Goal: Navigation & Orientation: Find specific page/section

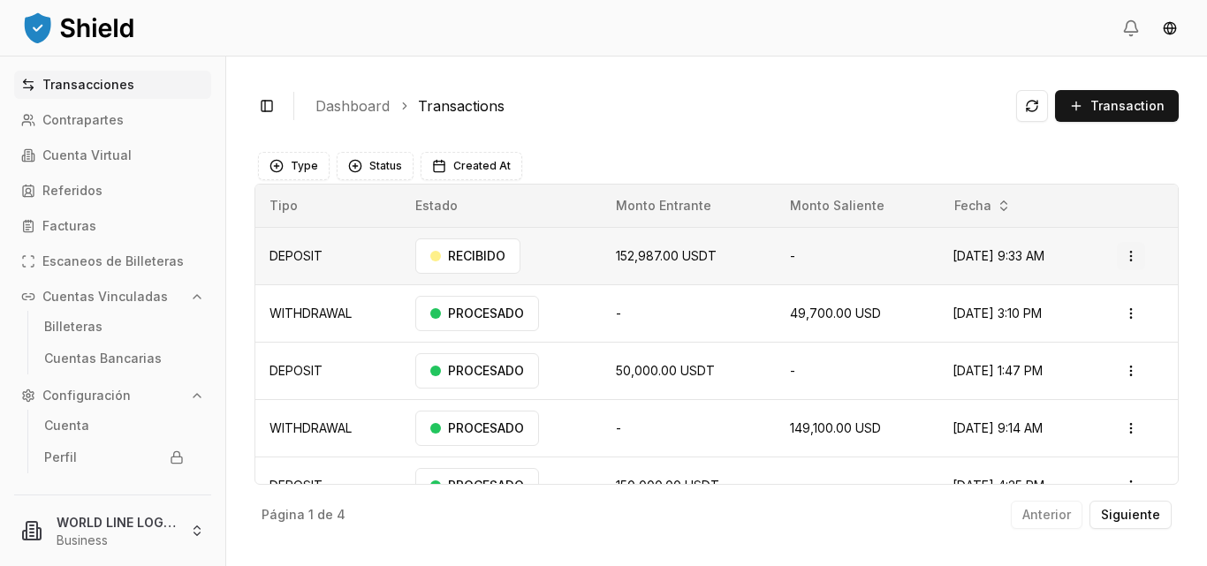
click at [1120, 256] on html "Transacciones Contrapartes Cuenta Virtual Referidos Facturas Escaneos de Billet…" at bounding box center [603, 283] width 1207 height 566
click at [1091, 335] on div "Ver Detalles" at bounding box center [1081, 326] width 107 height 25
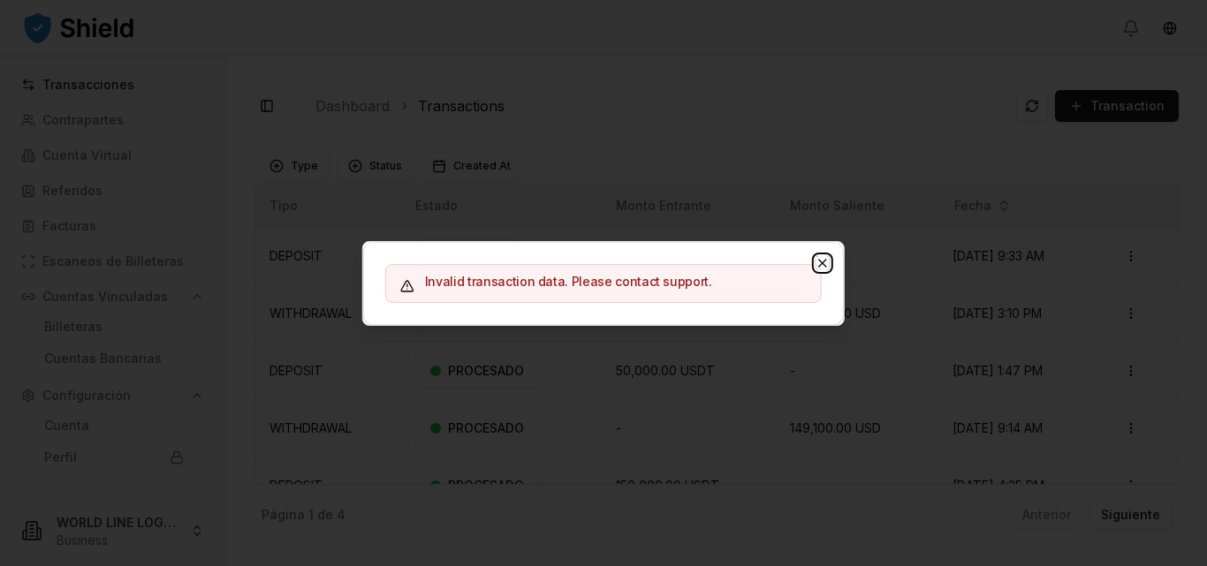
click at [826, 261] on icon "button" at bounding box center [822, 263] width 14 height 14
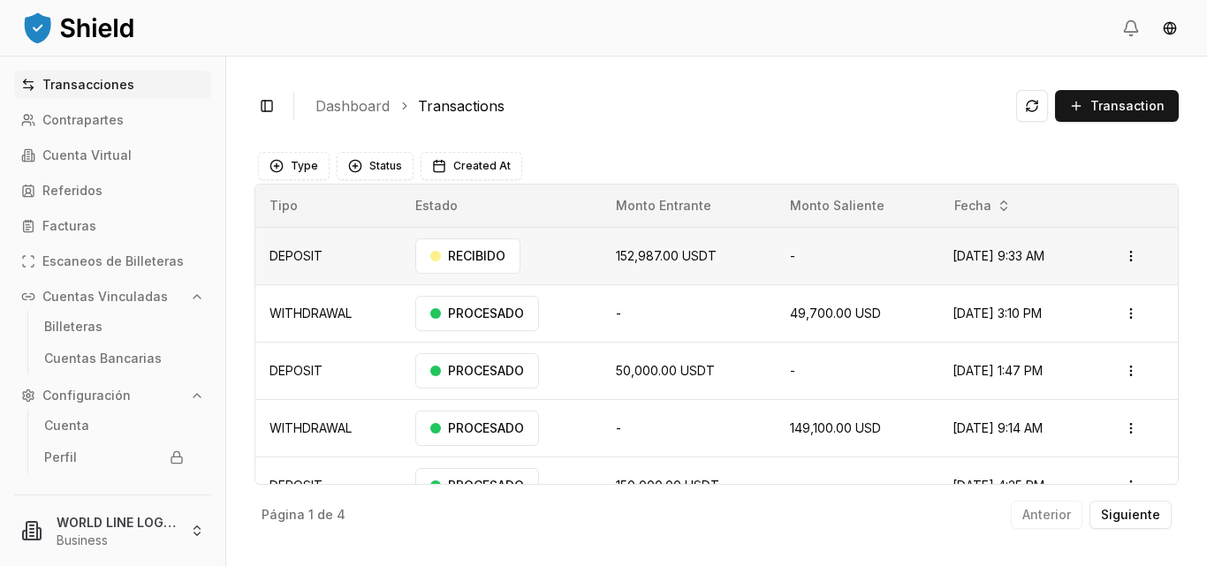
click at [533, 259] on td "RECIBIDO" at bounding box center [501, 255] width 201 height 57
click at [170, 162] on link "Cuenta Virtual" at bounding box center [112, 155] width 197 height 28
